Goal: Task Accomplishment & Management: Complete application form

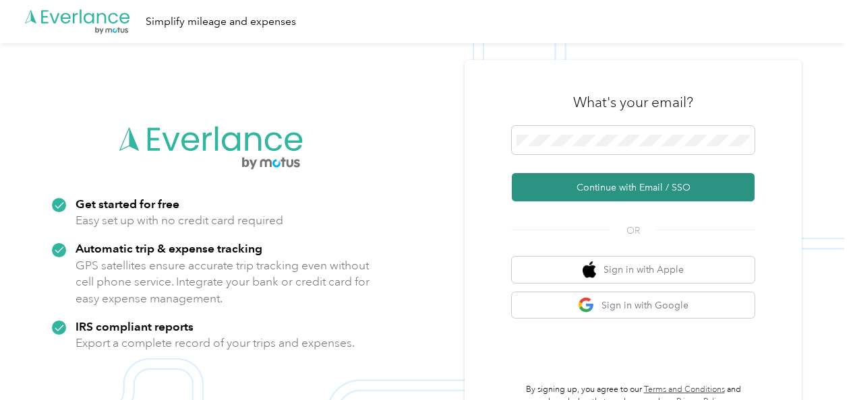
click at [669, 182] on button "Continue with Email / SSO" at bounding box center [633, 187] width 243 height 28
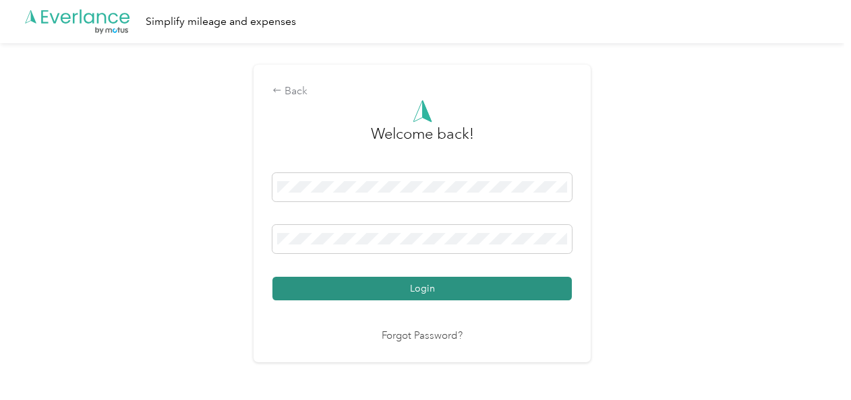
click at [424, 291] on button "Login" at bounding box center [421, 289] width 299 height 24
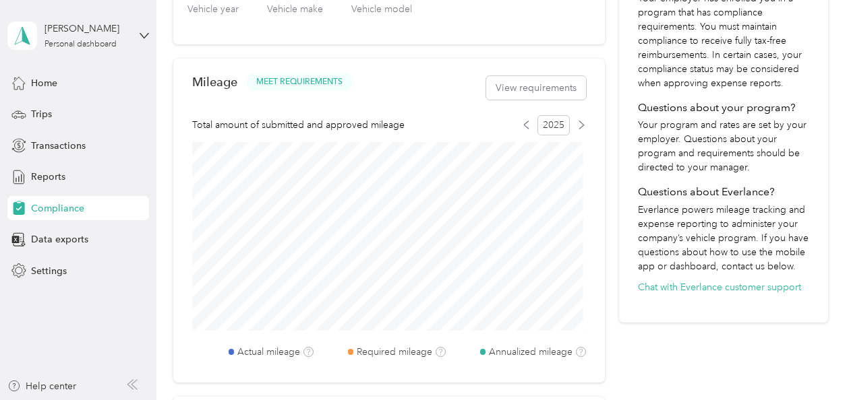
scroll to position [405, 0]
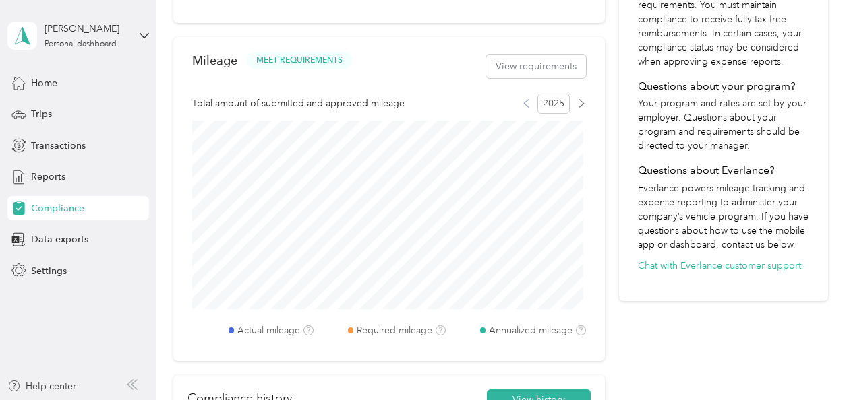
click at [525, 100] on icon at bounding box center [526, 103] width 5 height 7
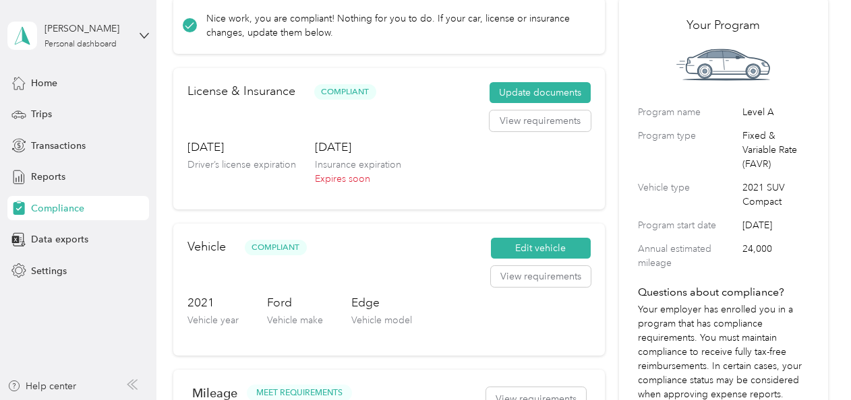
scroll to position [67, 0]
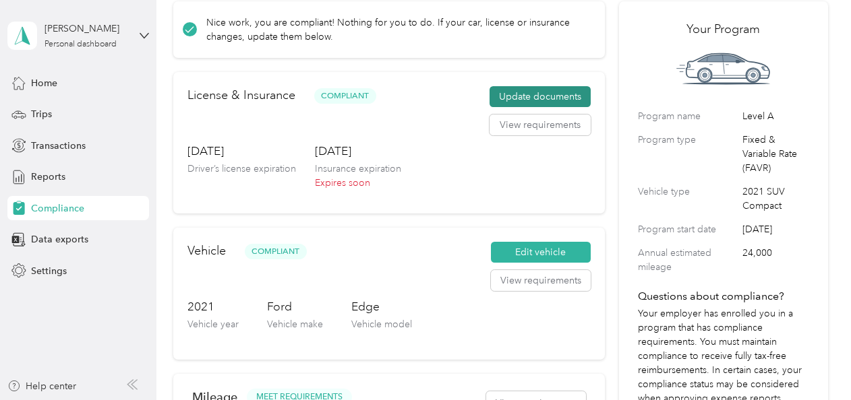
click at [533, 94] on button "Update documents" at bounding box center [539, 97] width 101 height 22
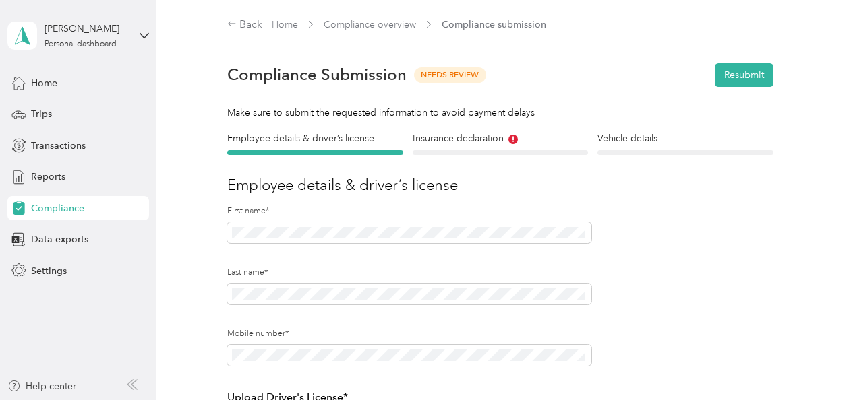
click at [495, 147] on div "Insurance declaration Insurance" at bounding box center [500, 143] width 175 height 24
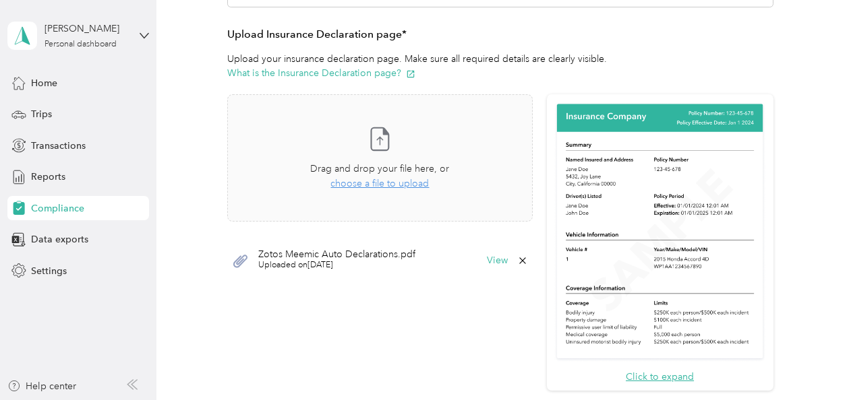
scroll to position [337, 0]
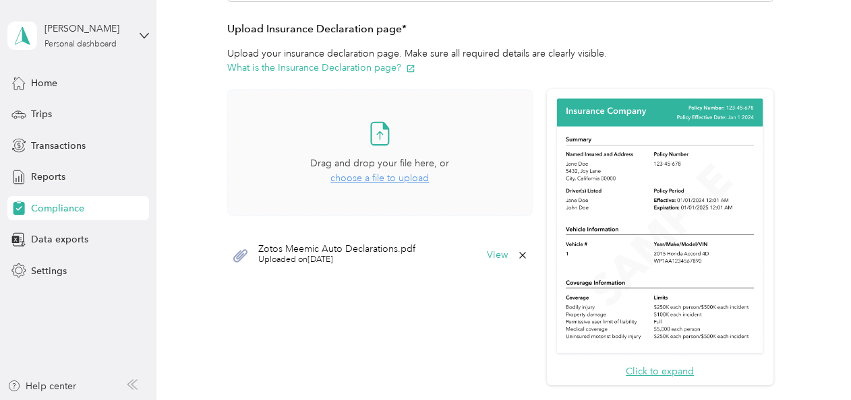
click at [371, 179] on span "choose a file to upload" at bounding box center [379, 178] width 98 height 11
click at [349, 179] on span "choose a file to upload" at bounding box center [379, 178] width 98 height 11
click at [491, 297] on button "View" at bounding box center [497, 296] width 21 height 9
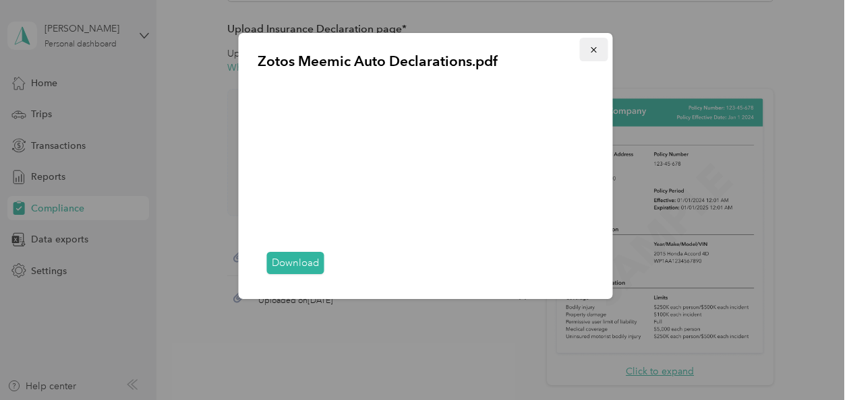
click at [591, 51] on icon "button" at bounding box center [593, 49] width 9 height 9
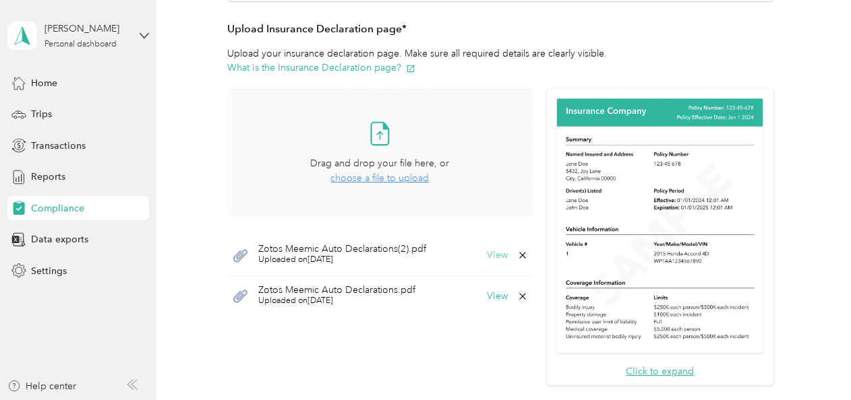
click at [489, 253] on button "View" at bounding box center [497, 255] width 21 height 9
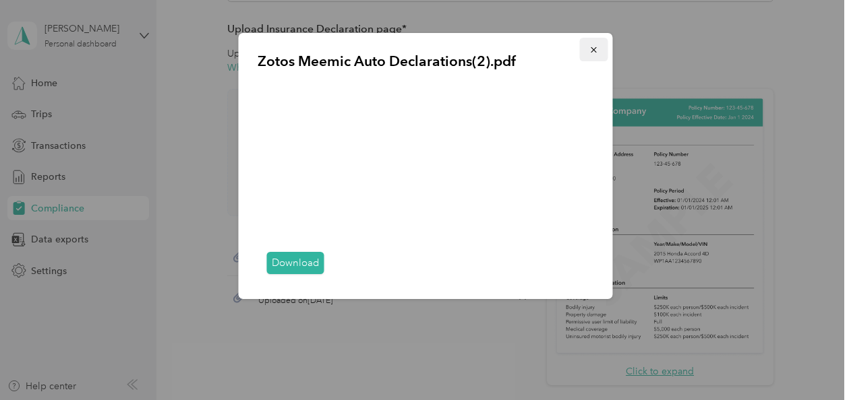
click at [593, 49] on icon "button" at bounding box center [593, 49] width 9 height 9
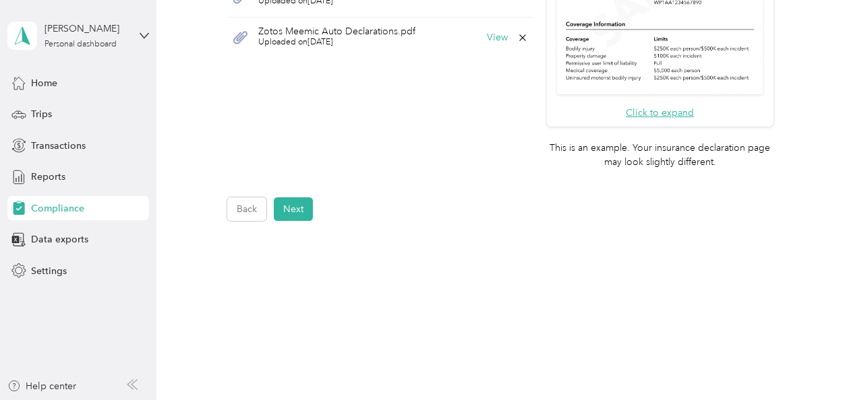
scroll to position [607, 0]
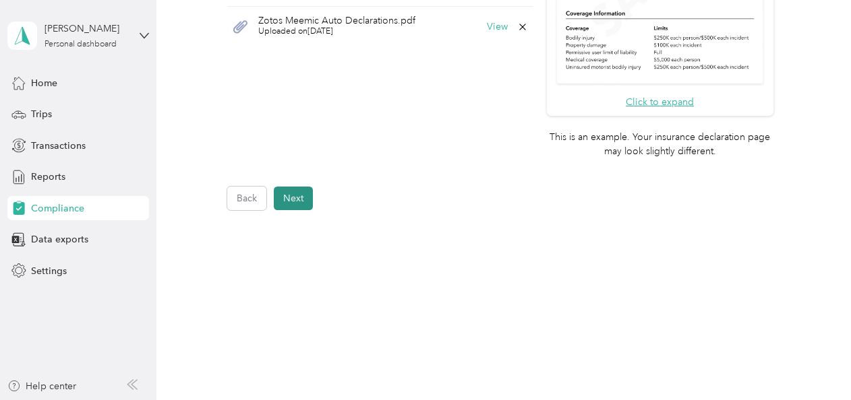
click at [295, 196] on button "Next" at bounding box center [293, 199] width 39 height 24
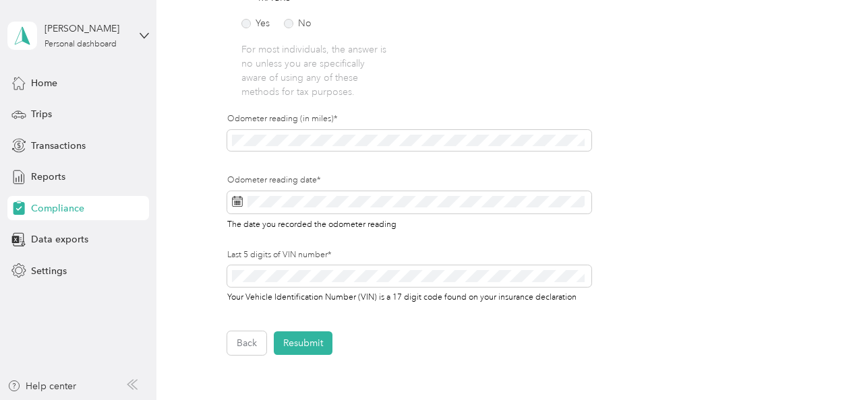
scroll to position [421, 0]
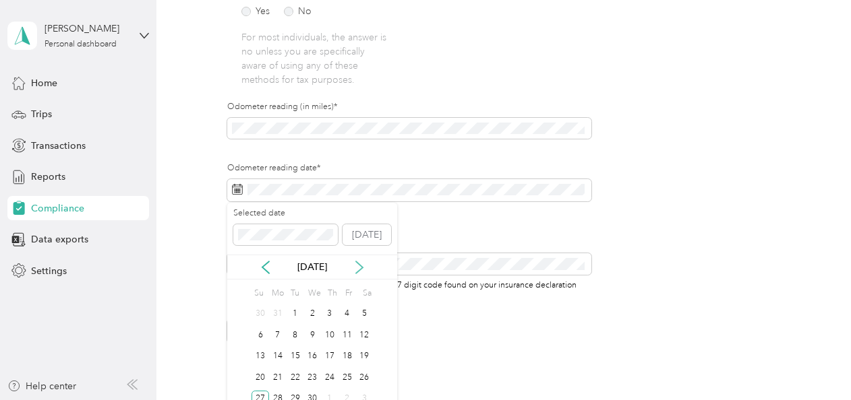
click at [360, 270] on icon at bounding box center [359, 267] width 13 height 13
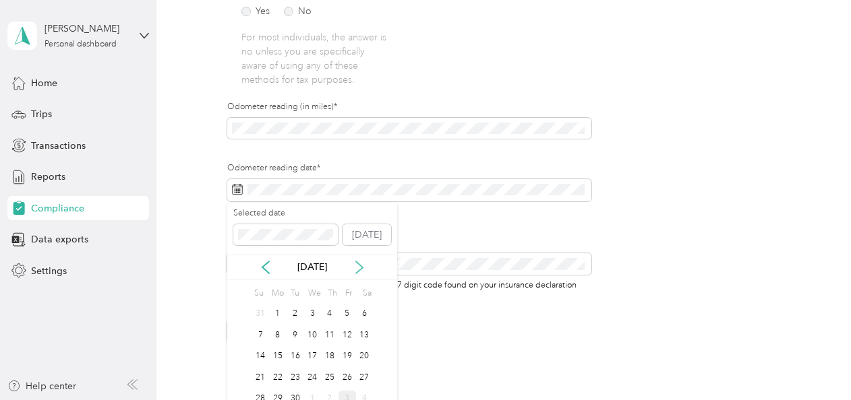
click at [360, 269] on icon at bounding box center [359, 268] width 7 height 12
click at [346, 311] on div "3" at bounding box center [347, 314] width 18 height 17
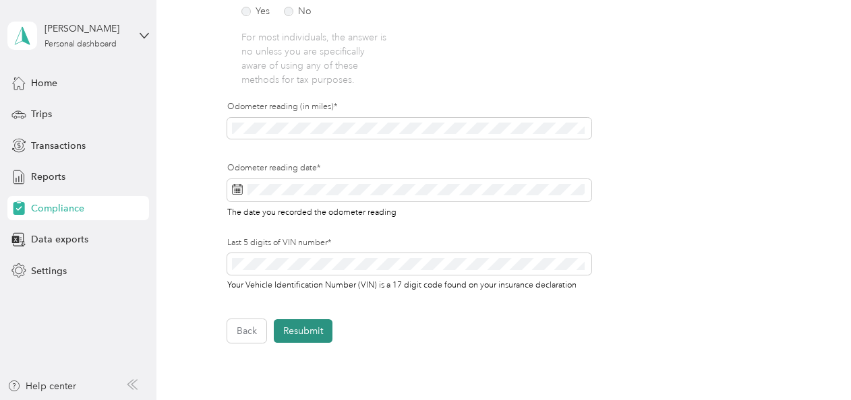
click at [302, 333] on button "Resubmit" at bounding box center [303, 332] width 59 height 24
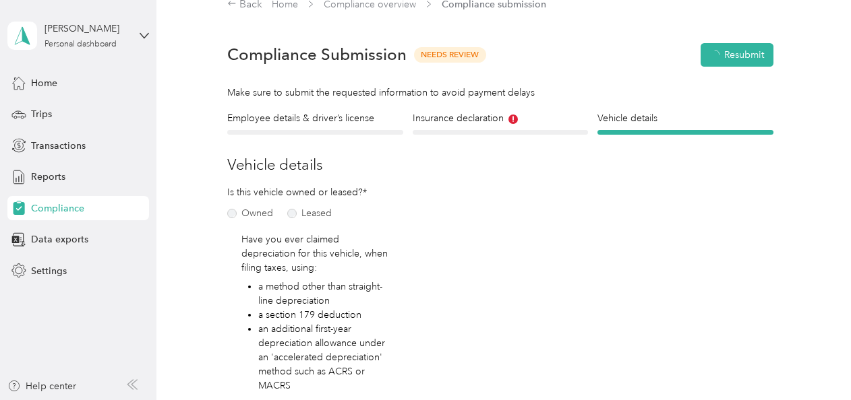
scroll to position [16, 0]
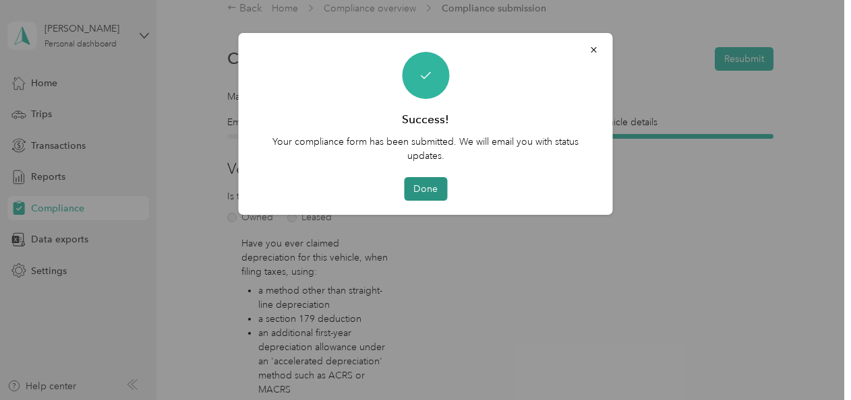
click at [427, 190] on button "Done" at bounding box center [425, 189] width 43 height 24
